Goal: Information Seeking & Learning: Learn about a topic

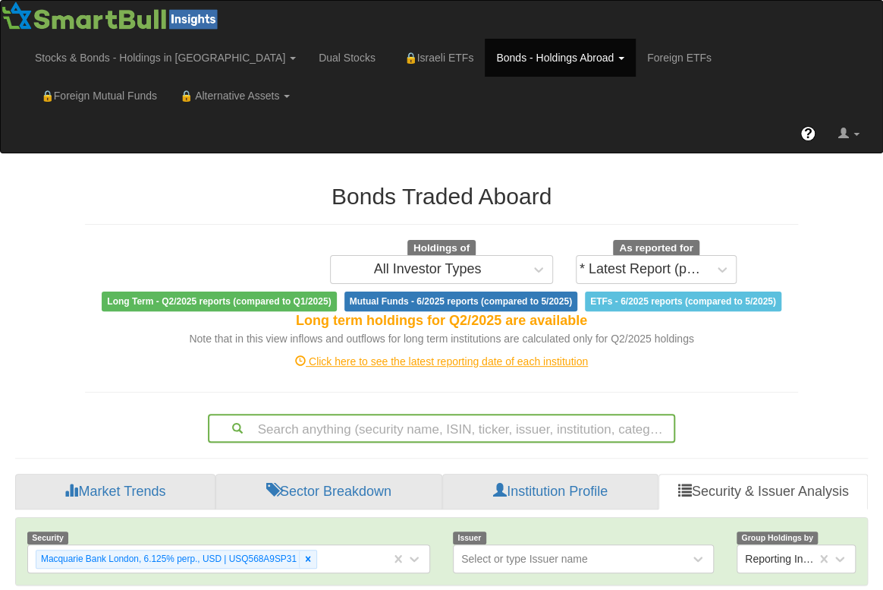
click at [425, 422] on div "Search anything (security name, ISIN, ticker, issuer, institution, category)..." at bounding box center [442, 428] width 468 height 29
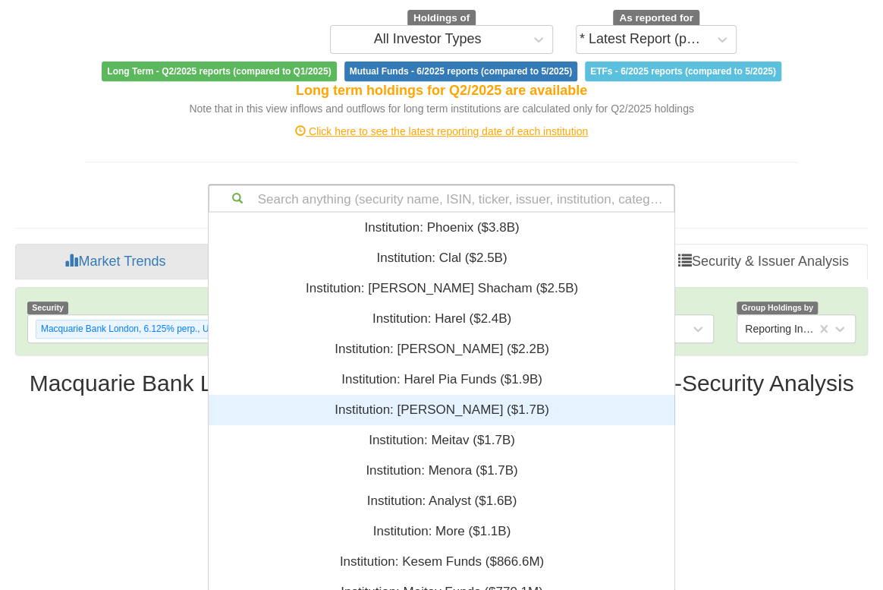
scroll to position [367, 456]
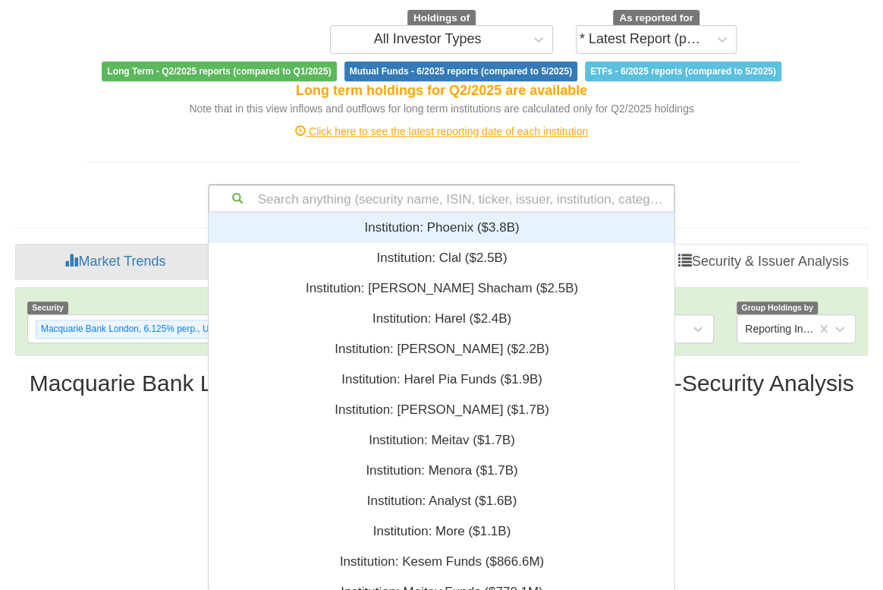
paste input "XS2271225281"
type input "XS2271225281"
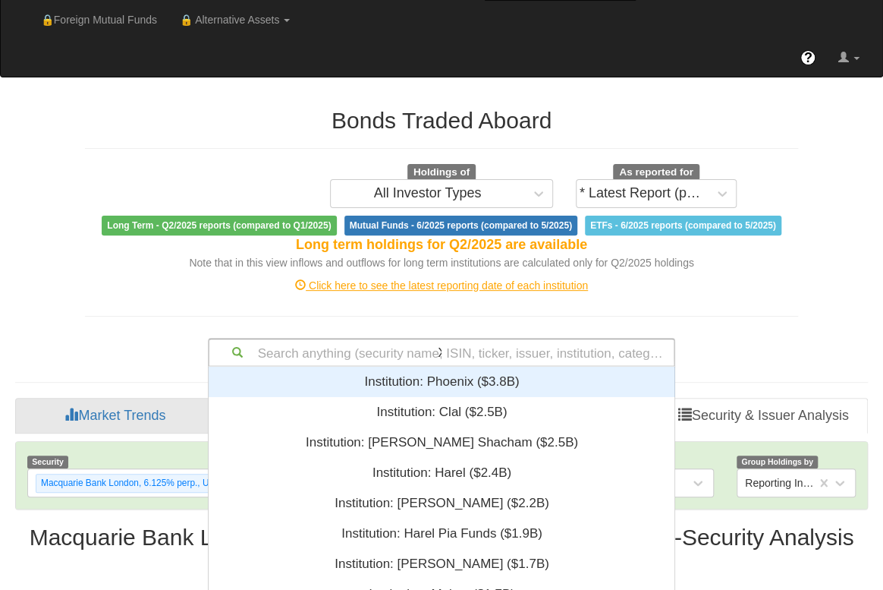
scroll to position [20, 456]
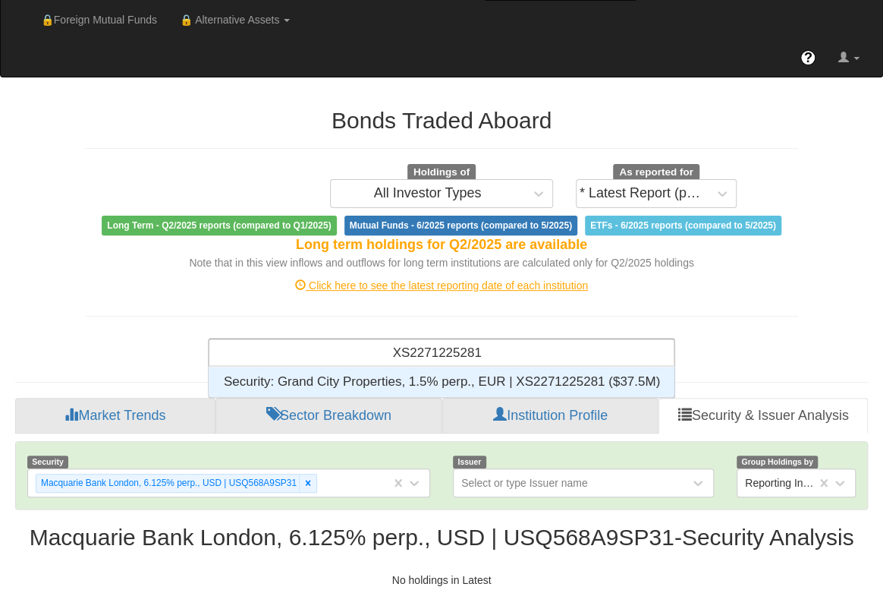
click at [484, 381] on div "Security: ‎Grand City Properties, 1.5% perp., EUR | XS2271225281 ‎($37.5M)‏" at bounding box center [442, 382] width 467 height 30
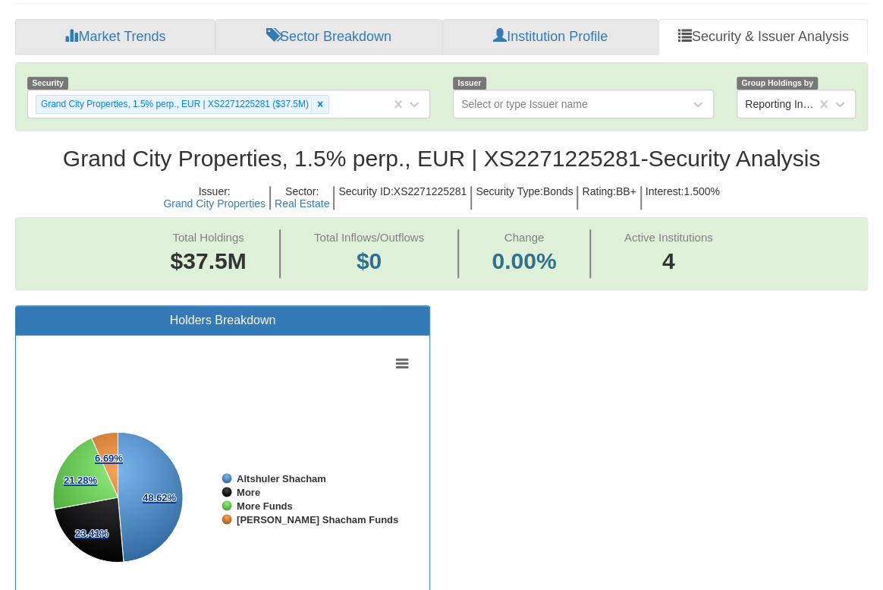
scroll to position [247, 0]
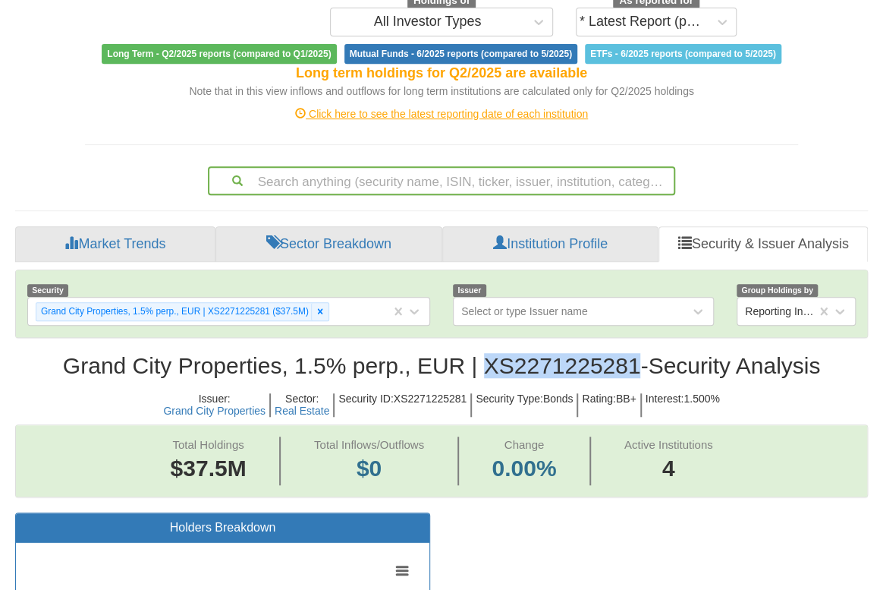
drag, startPoint x: 499, startPoint y: 361, endPoint x: 632, endPoint y: 361, distance: 133.6
click at [632, 361] on h2 "Grand City Properties, 1.5% perp., EUR | XS2271225281 - Security Analysis" at bounding box center [441, 365] width 853 height 25
click at [271, 121] on div "Click here to see the latest reporting date of each institution" at bounding box center [442, 114] width 736 height 30
click at [95, 150] on div "Bonds Traded Aboard Holdings of All Investor Types As reported for * Latest Rep…" at bounding box center [442, 58] width 736 height 274
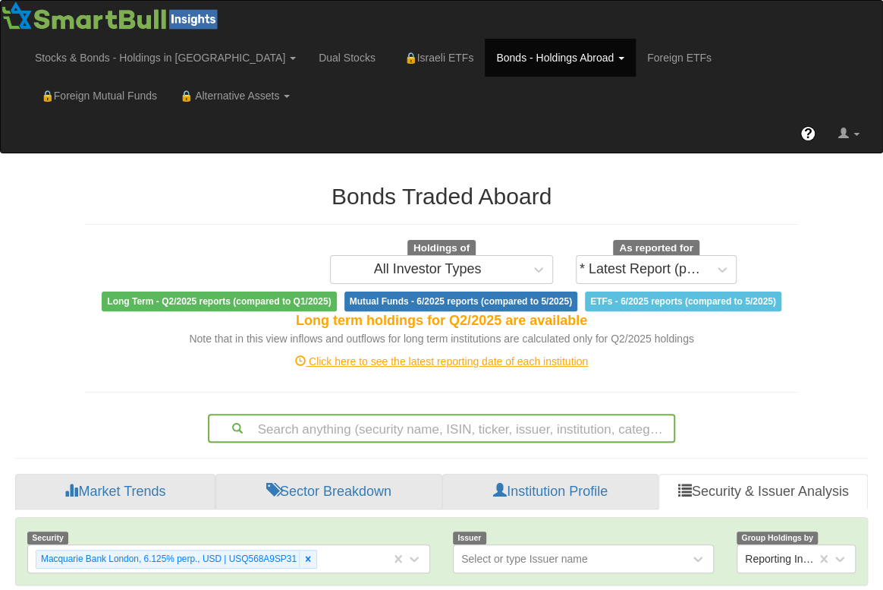
click at [360, 417] on div "Search anything (security name, ISIN, ticker, issuer, institution, category)..." at bounding box center [442, 428] width 468 height 29
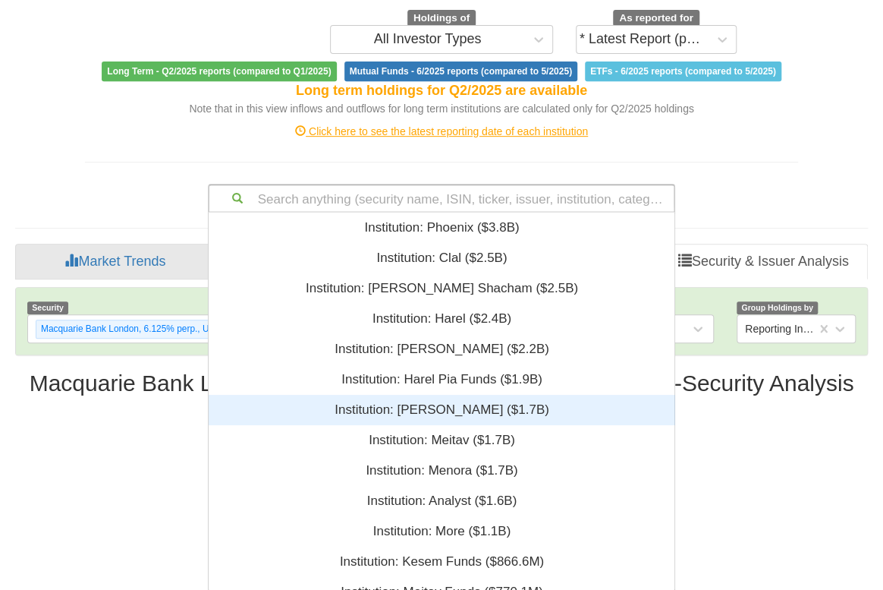
scroll to position [367, 456]
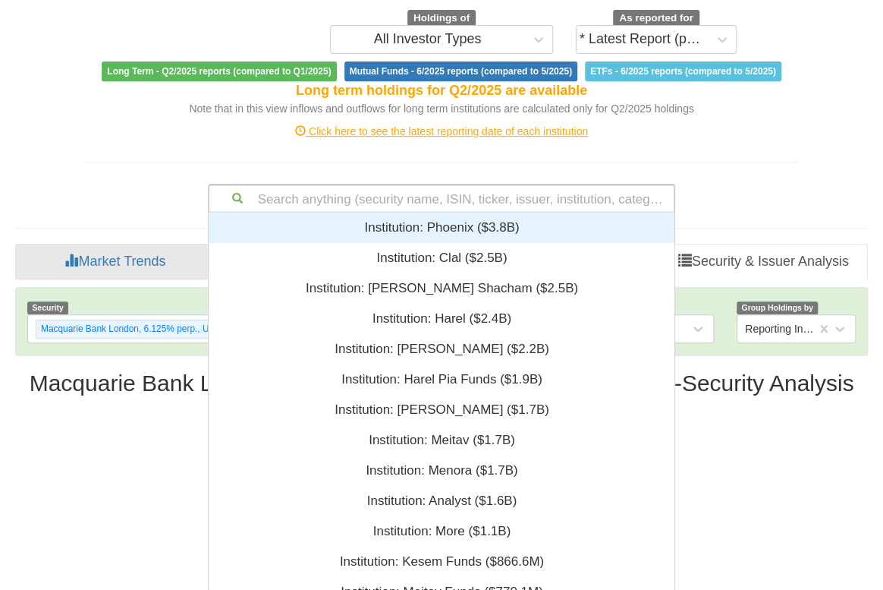
click at [459, 194] on div "Search anything (security name, ISIN, ticker, issuer, institution, category)..." at bounding box center [441, 198] width 465 height 26
paste input "US854502AM31"
type input "US854502AM31"
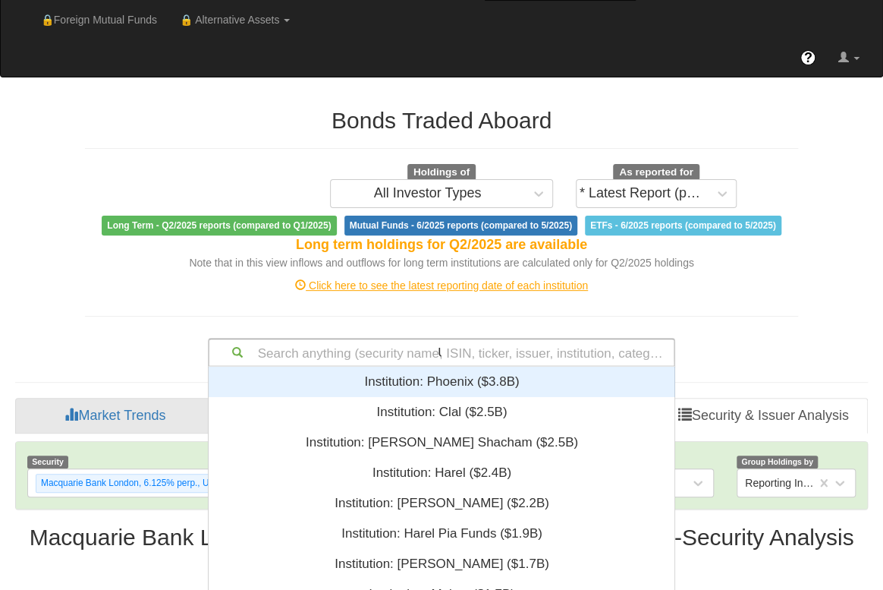
scroll to position [20, 456]
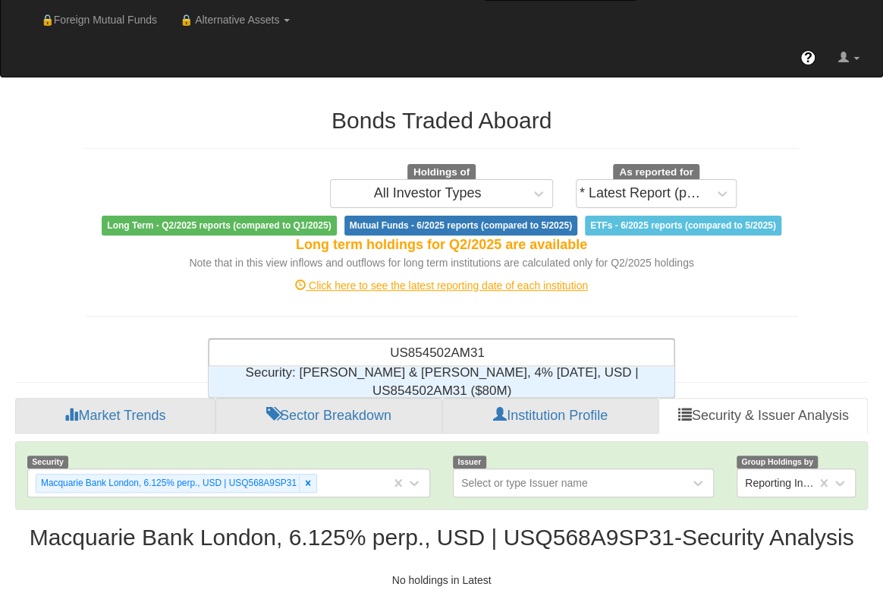
click at [478, 374] on div "Security: ‎Stanley Black & Decker, 4% 15mar2060, USD | US854502AM31 ‎($80M)‏" at bounding box center [442, 382] width 467 height 30
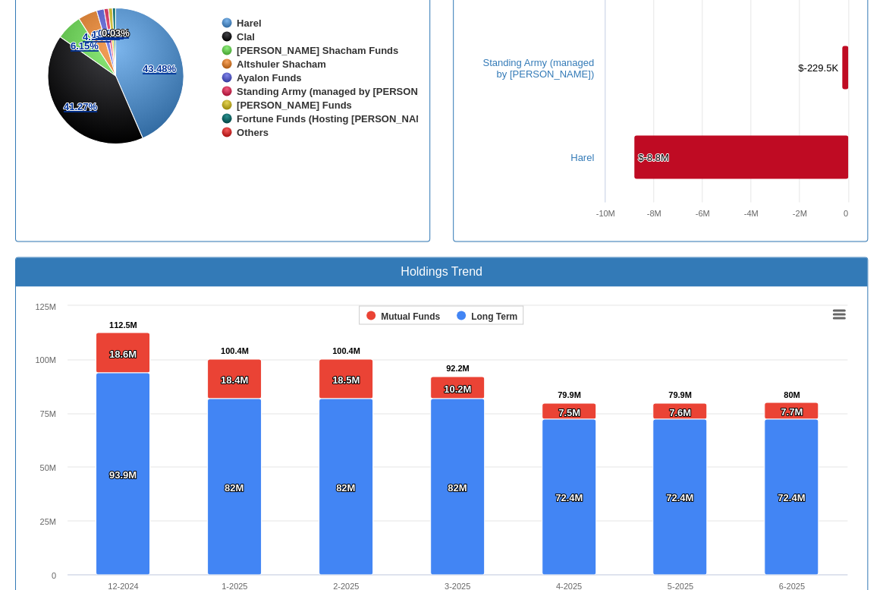
scroll to position [1334, 0]
